Goal: Transaction & Acquisition: Subscribe to service/newsletter

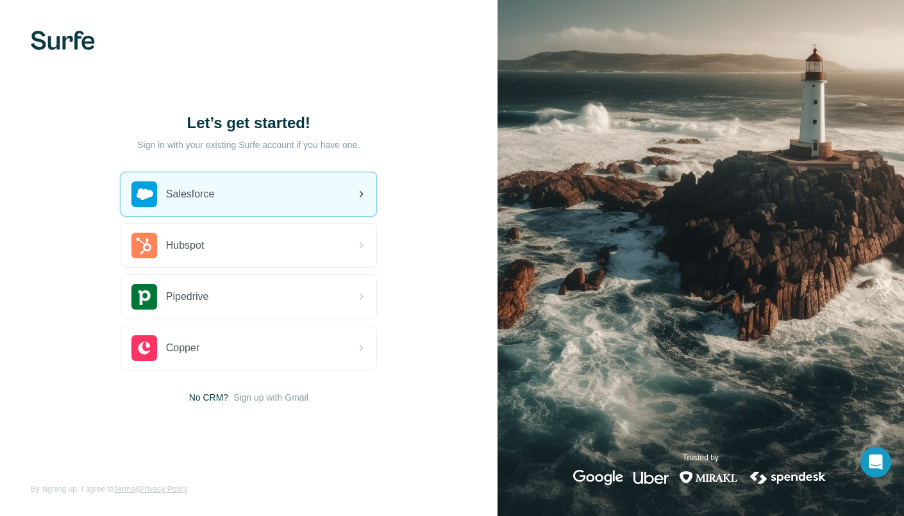
click at [336, 198] on div "Salesforce" at bounding box center [248, 195] width 255 height 44
click at [269, 196] on div "Salesforce" at bounding box center [248, 195] width 255 height 44
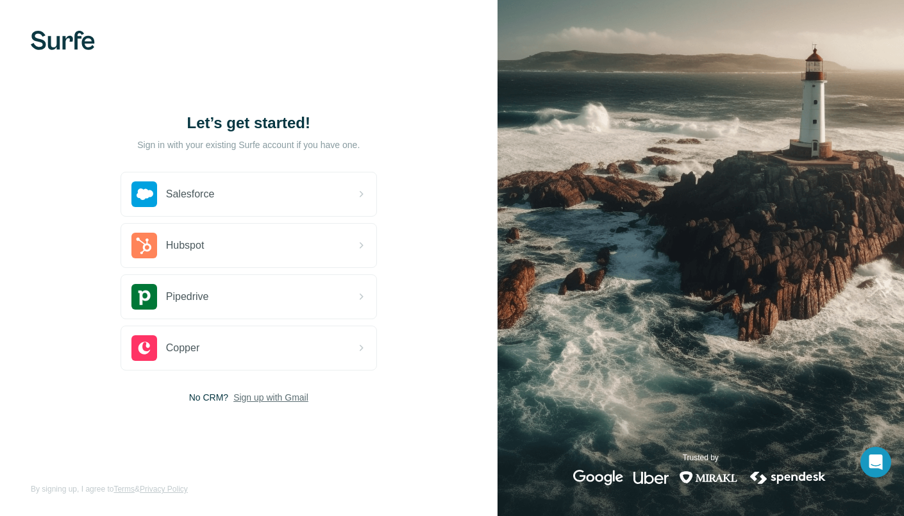
click at [302, 397] on span "Sign up with Gmail" at bounding box center [270, 397] width 75 height 13
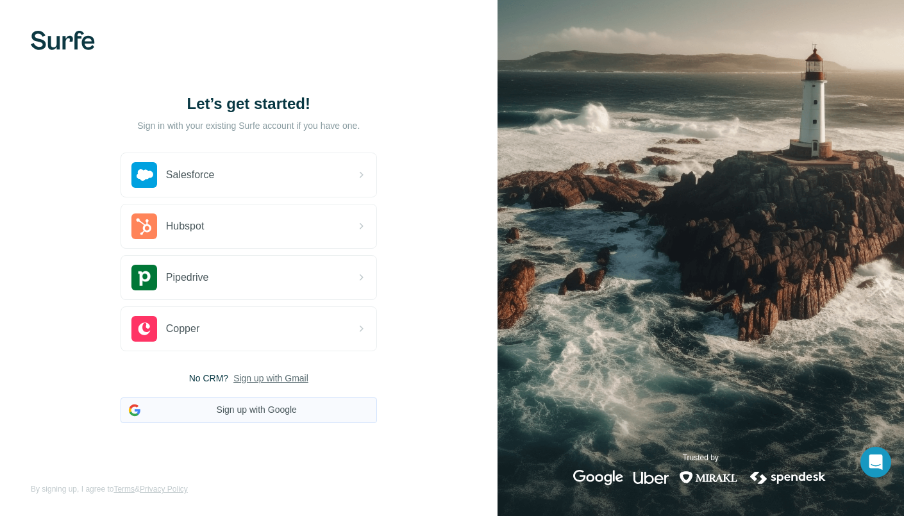
click at [310, 413] on button "Sign up with Google" at bounding box center [249, 411] width 257 height 26
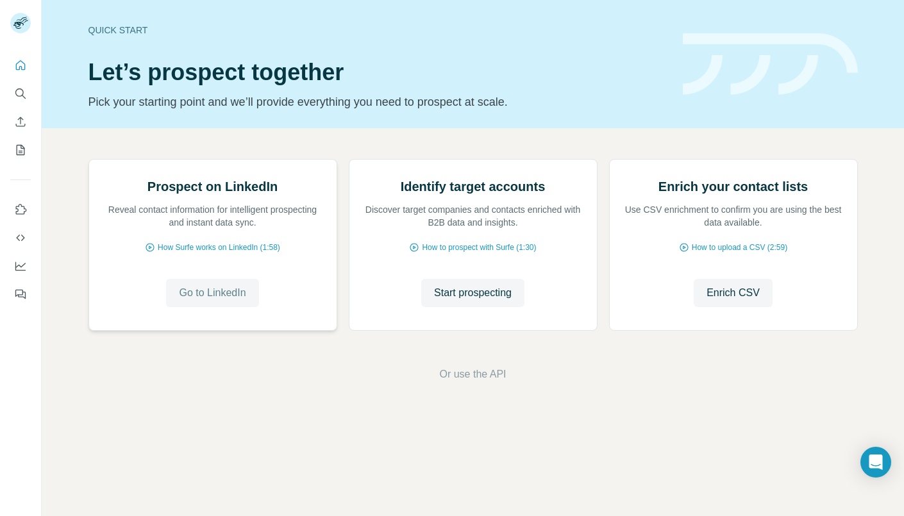
click at [209, 301] on span "Go to LinkedIn" at bounding box center [212, 292] width 67 height 15
